Goal: Complete application form

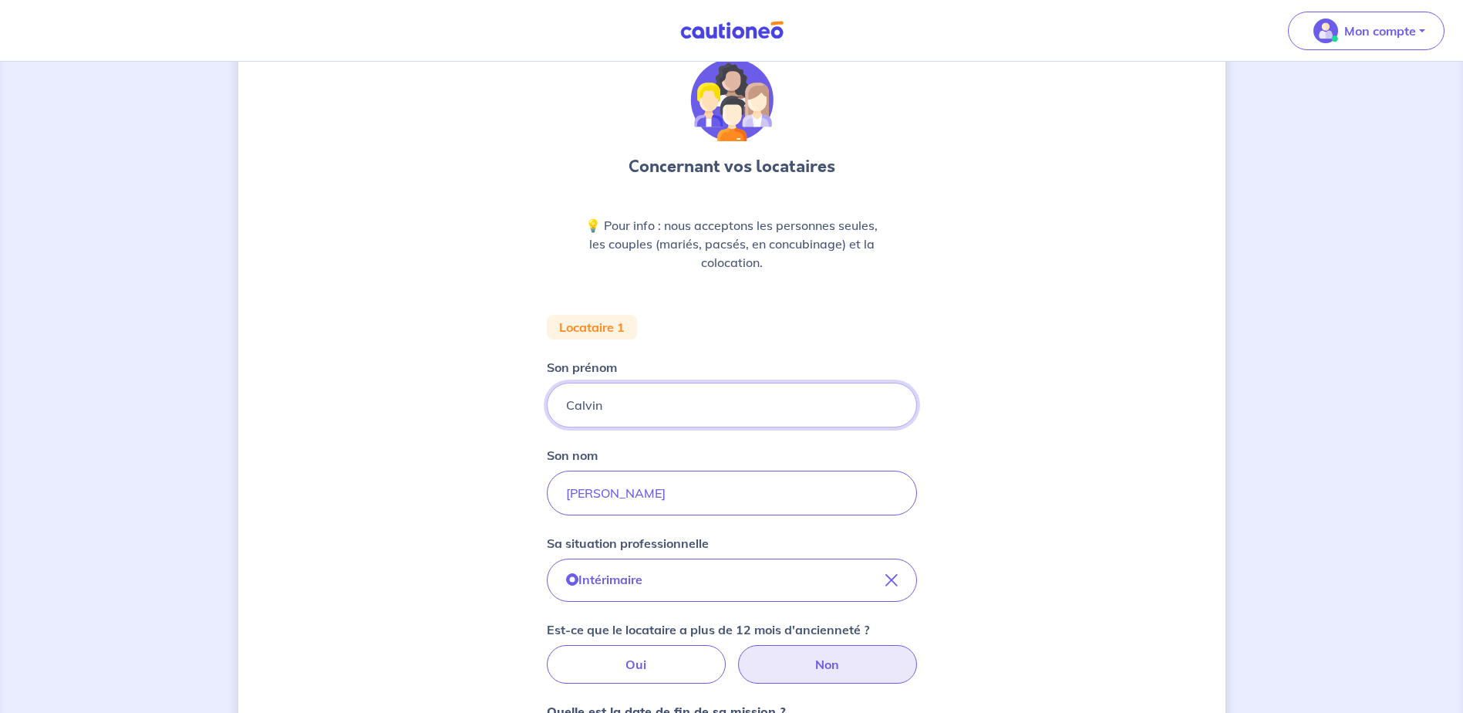
click at [629, 412] on input "Calvin" at bounding box center [732, 405] width 370 height 45
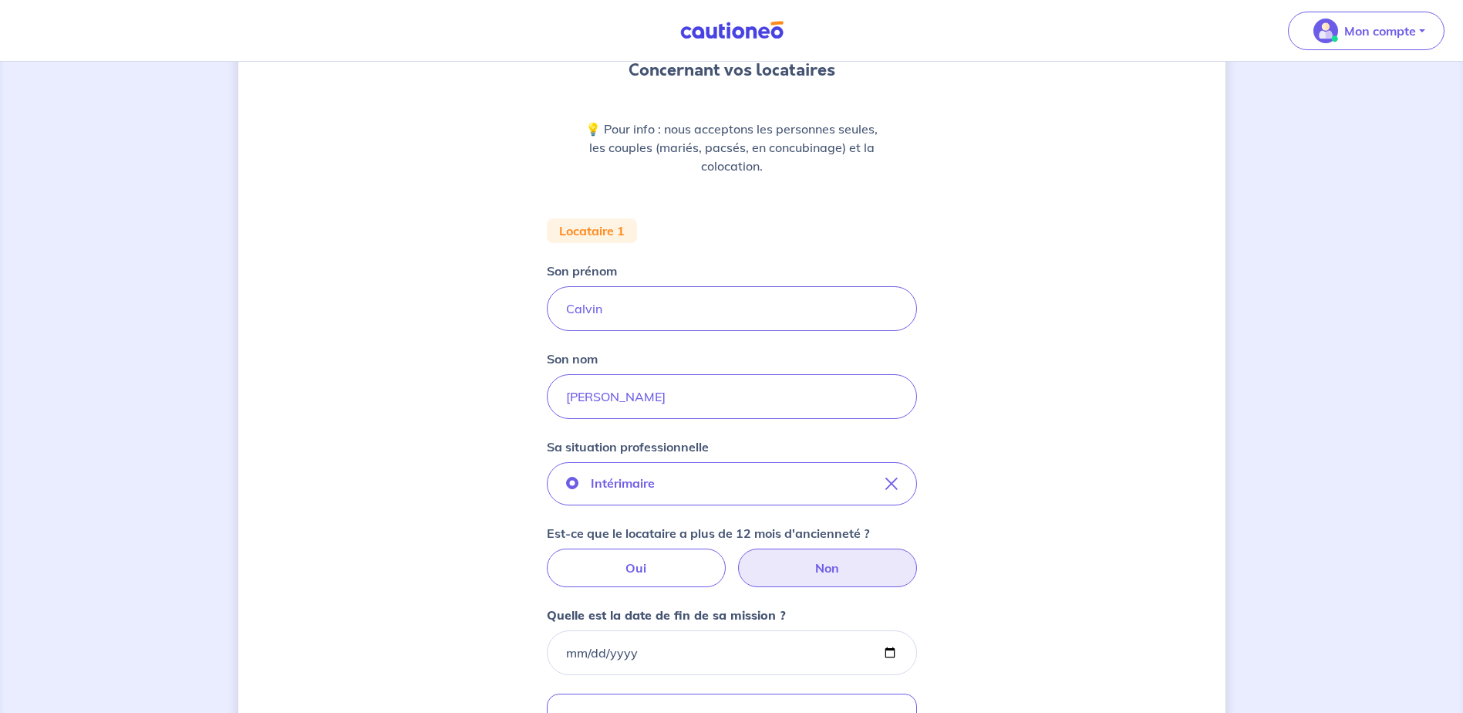
scroll to position [143, 0]
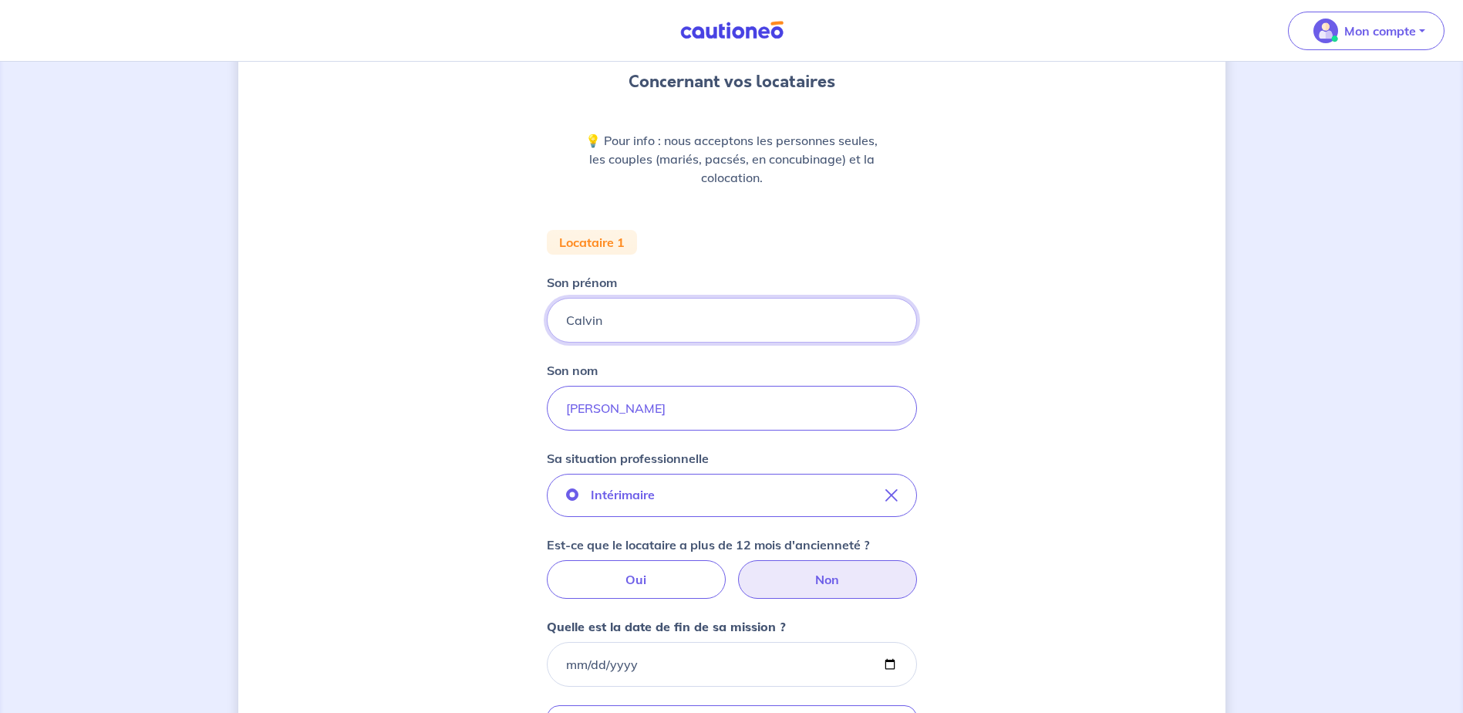
drag, startPoint x: 628, startPoint y: 326, endPoint x: 545, endPoint y: 326, distance: 83.3
click at [545, 326] on div "Concernant vos locataires 💡 Pour info : nous acceptons les personnes seules, le…" at bounding box center [731, 505] width 987 height 1136
type input "Manuella"
drag, startPoint x: 619, startPoint y: 413, endPoint x: 521, endPoint y: 410, distance: 98.8
click at [521, 410] on div "Concernant vos locataires 💡 Pour info : nous acceptons les personnes seules, le…" at bounding box center [731, 505] width 987 height 1136
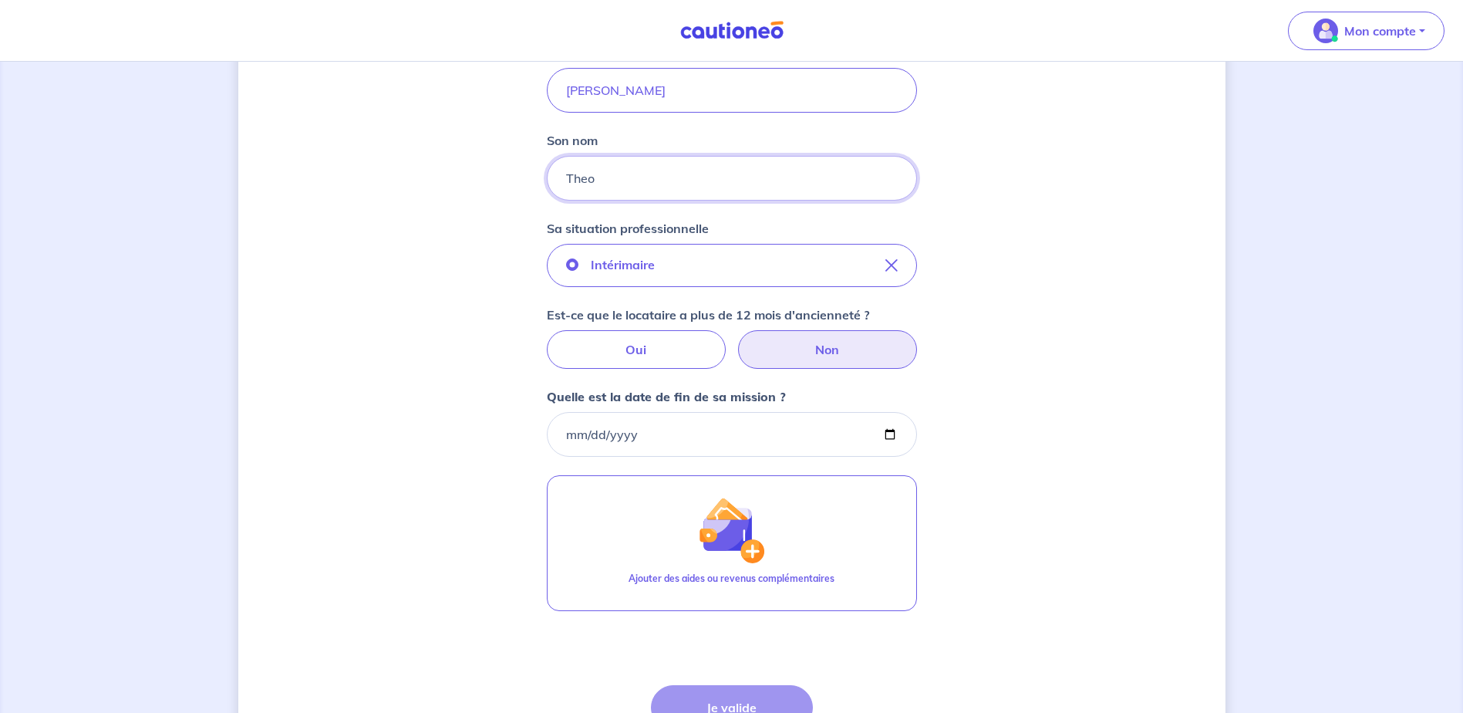
scroll to position [375, 0]
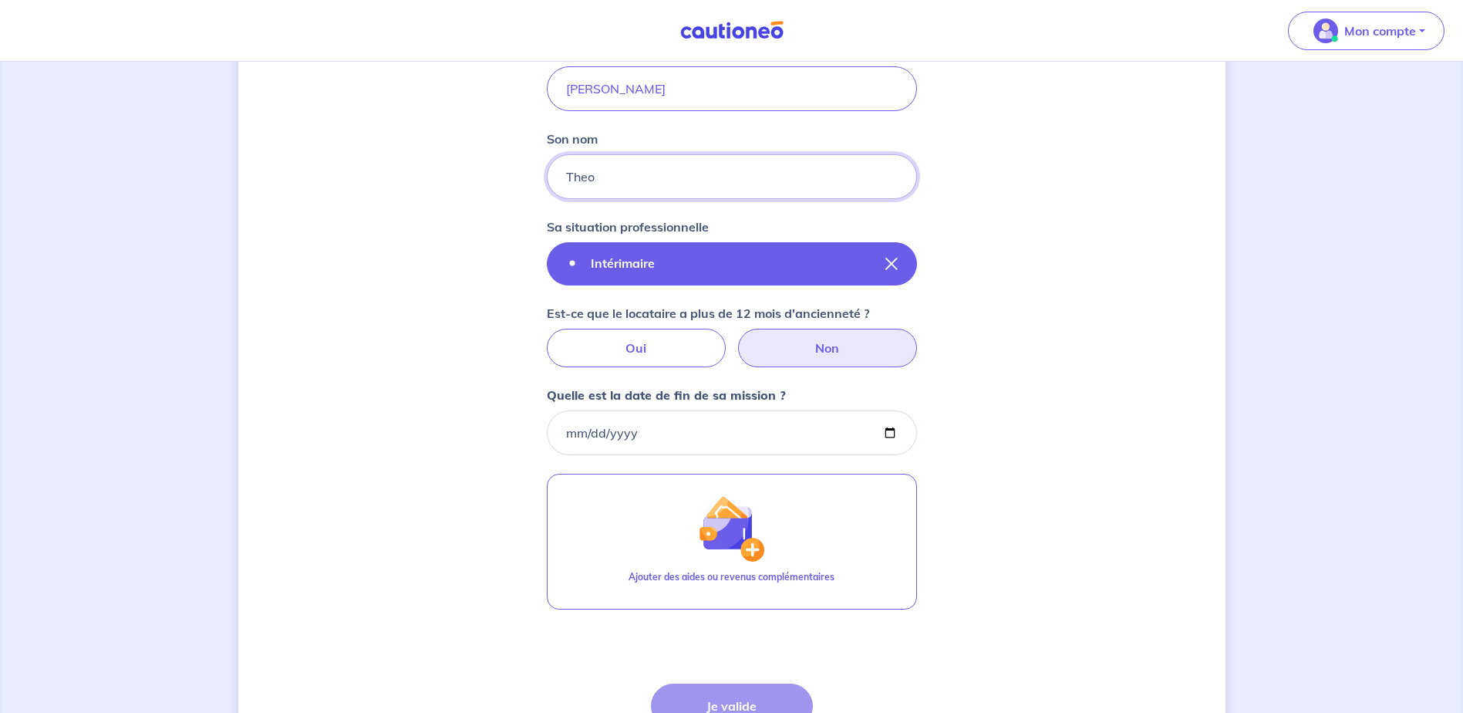
type input "Theo"
click at [893, 261] on icon "button" at bounding box center [892, 264] width 12 height 12
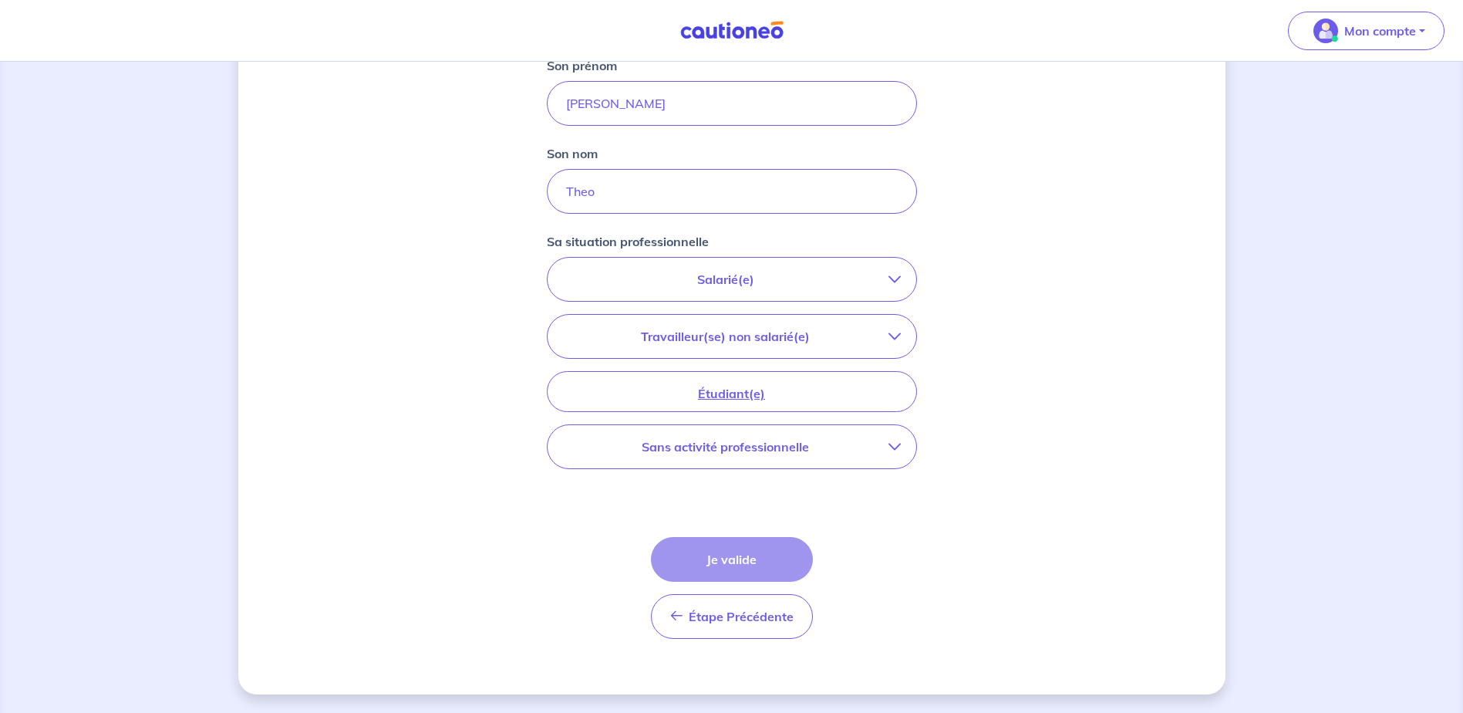
scroll to position [360, 0]
click at [744, 279] on p "Salarié(e)" at bounding box center [726, 279] width 326 height 19
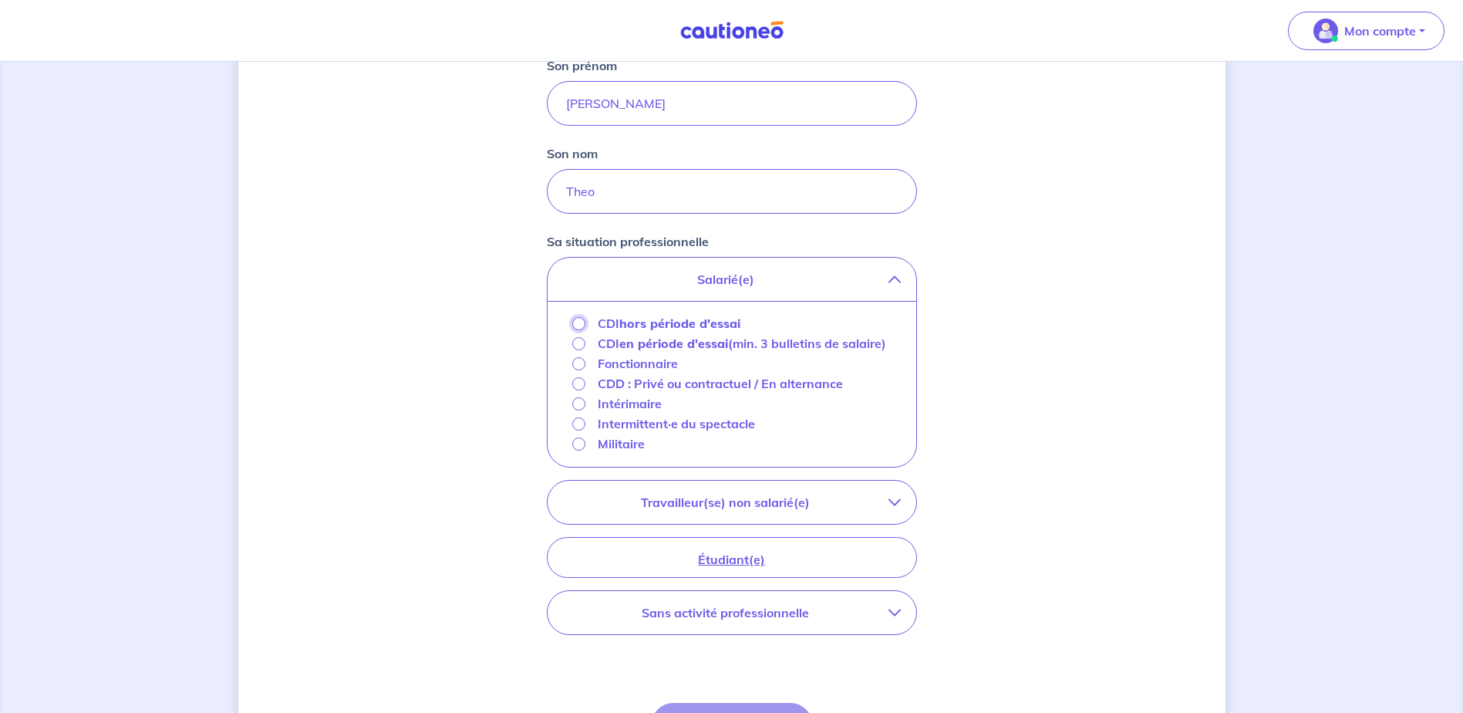
click at [582, 324] on input "CDI hors période d'essai" at bounding box center [578, 323] width 13 height 13
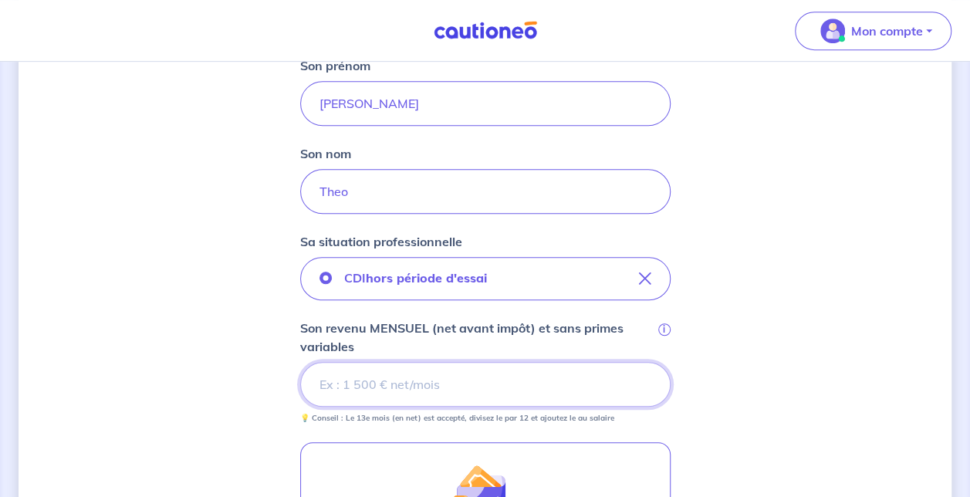
click at [363, 386] on input "Son revenu MENSUEL (net avant impôt) et sans primes variables i" at bounding box center [485, 384] width 370 height 45
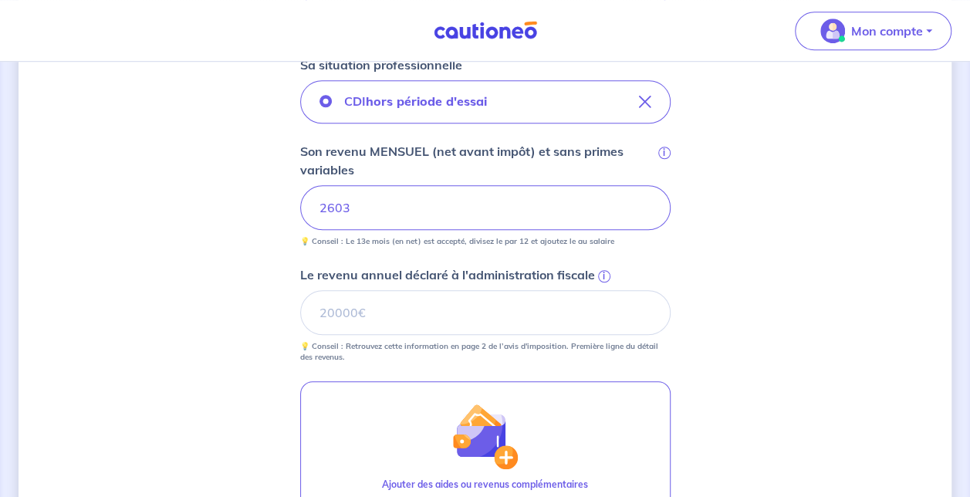
scroll to position [592, 0]
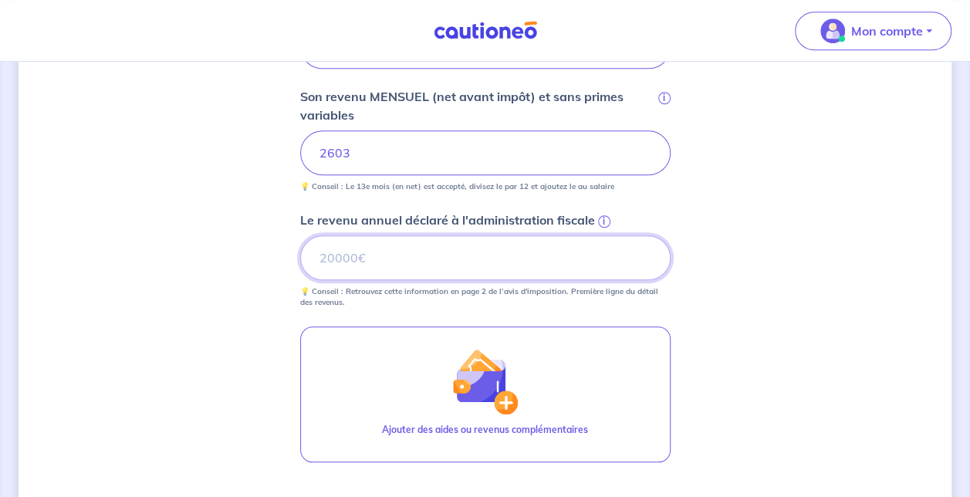
click at [390, 266] on input "Le revenu annuel déclaré à l'administration fiscale i" at bounding box center [485, 257] width 370 height 45
click at [467, 258] on input "Le revenu annuel déclaré à l'administration fiscale i" at bounding box center [485, 257] width 370 height 45
type input "37546"
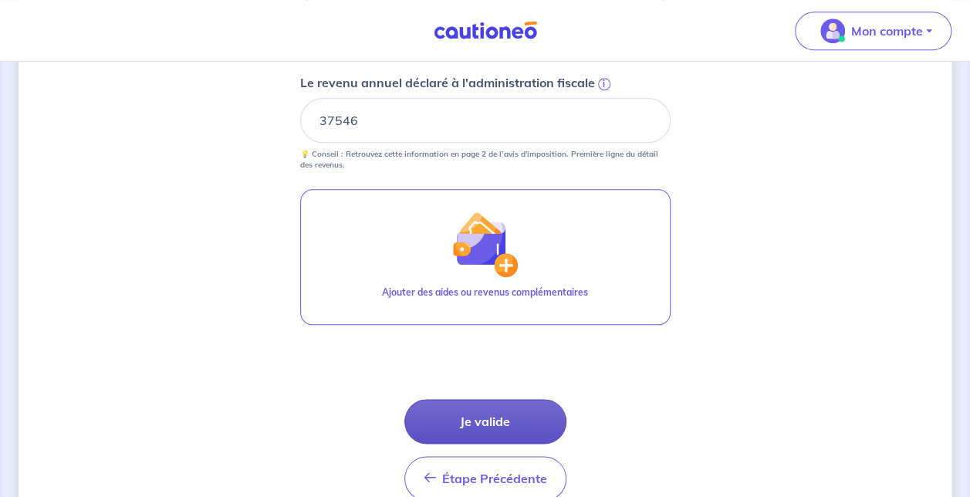
scroll to position [803, 0]
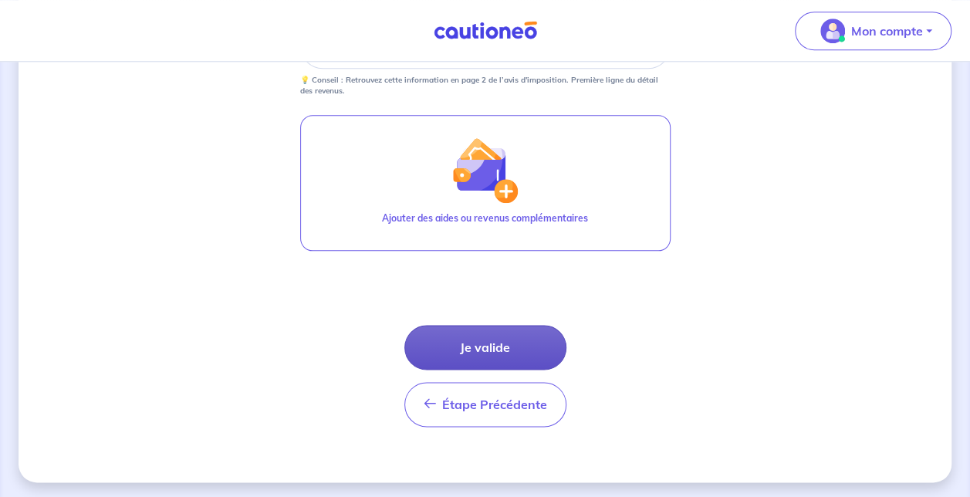
click at [452, 345] on button "Je valide" at bounding box center [485, 347] width 162 height 45
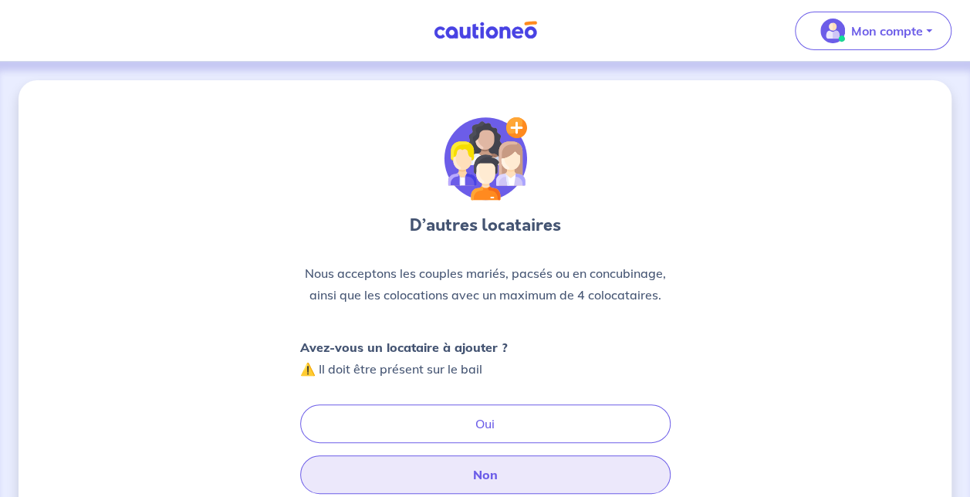
click at [485, 474] on button "Non" at bounding box center [485, 474] width 370 height 39
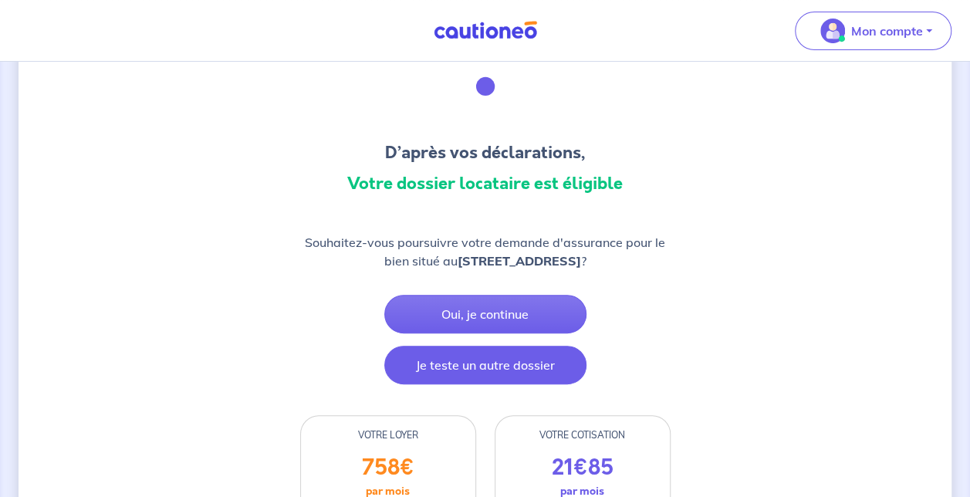
scroll to position [154, 0]
